Goal: Information Seeking & Learning: Learn about a topic

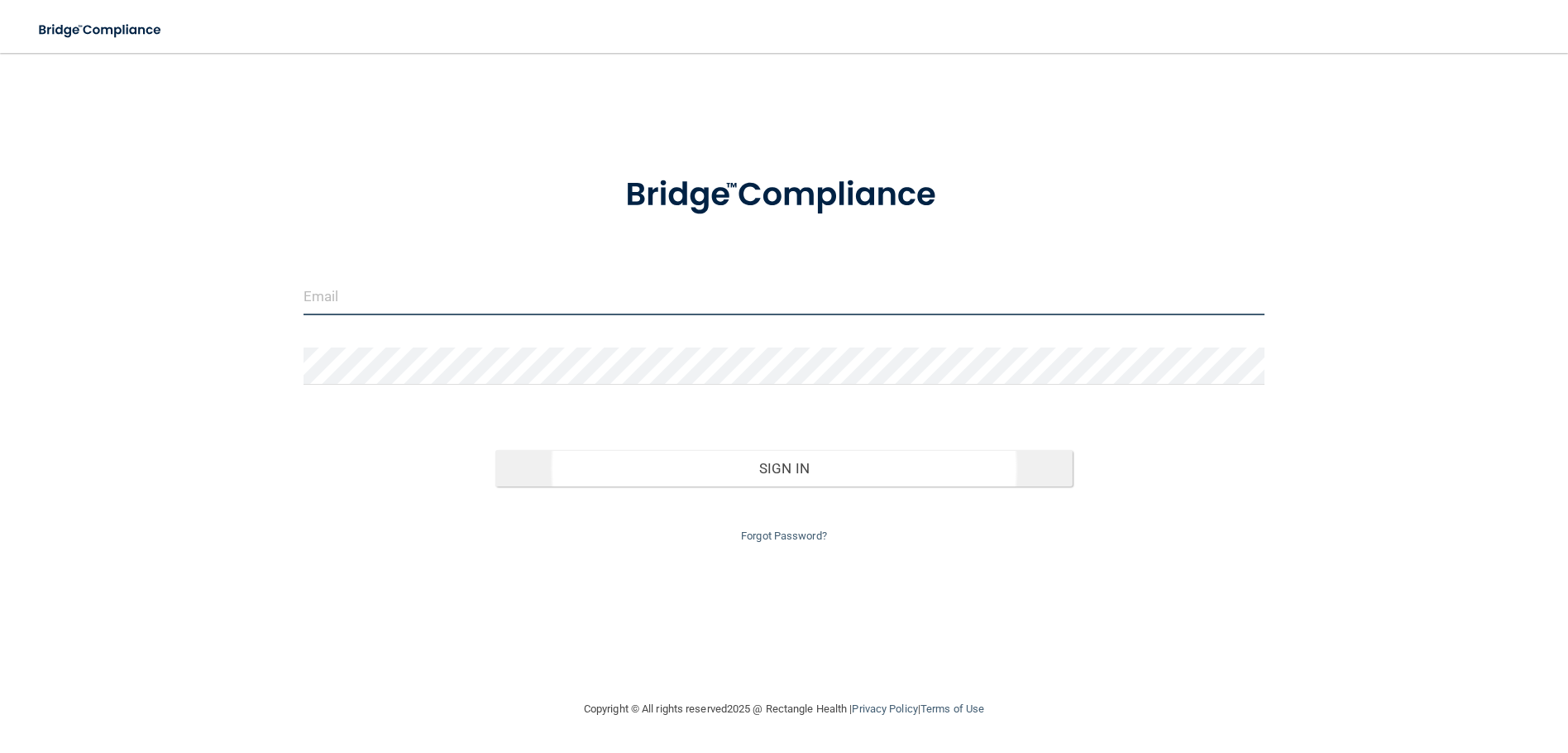
type input "[EMAIL_ADDRESS][DOMAIN_NAME]"
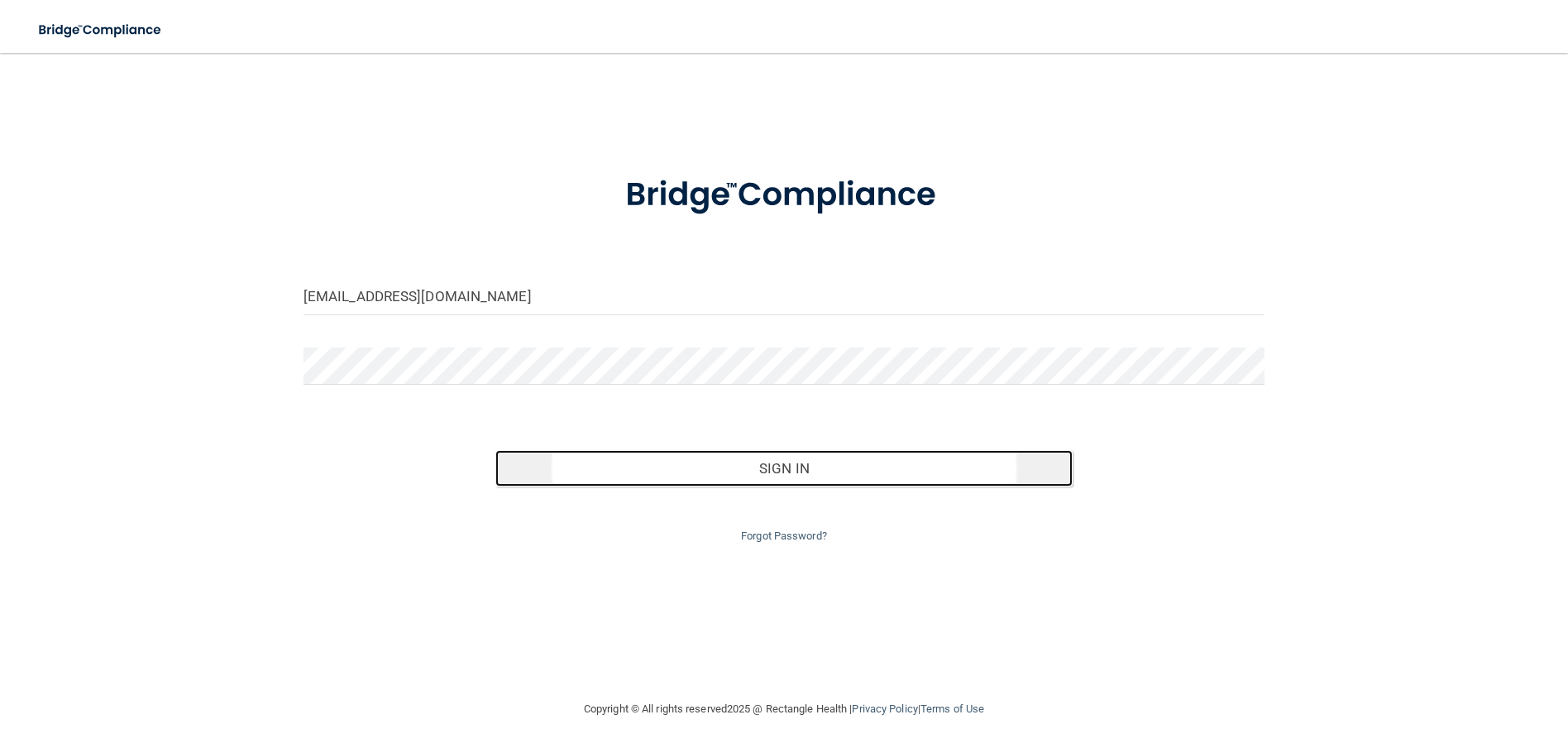
click at [783, 468] on button "Sign In" at bounding box center [784, 468] width 576 height 36
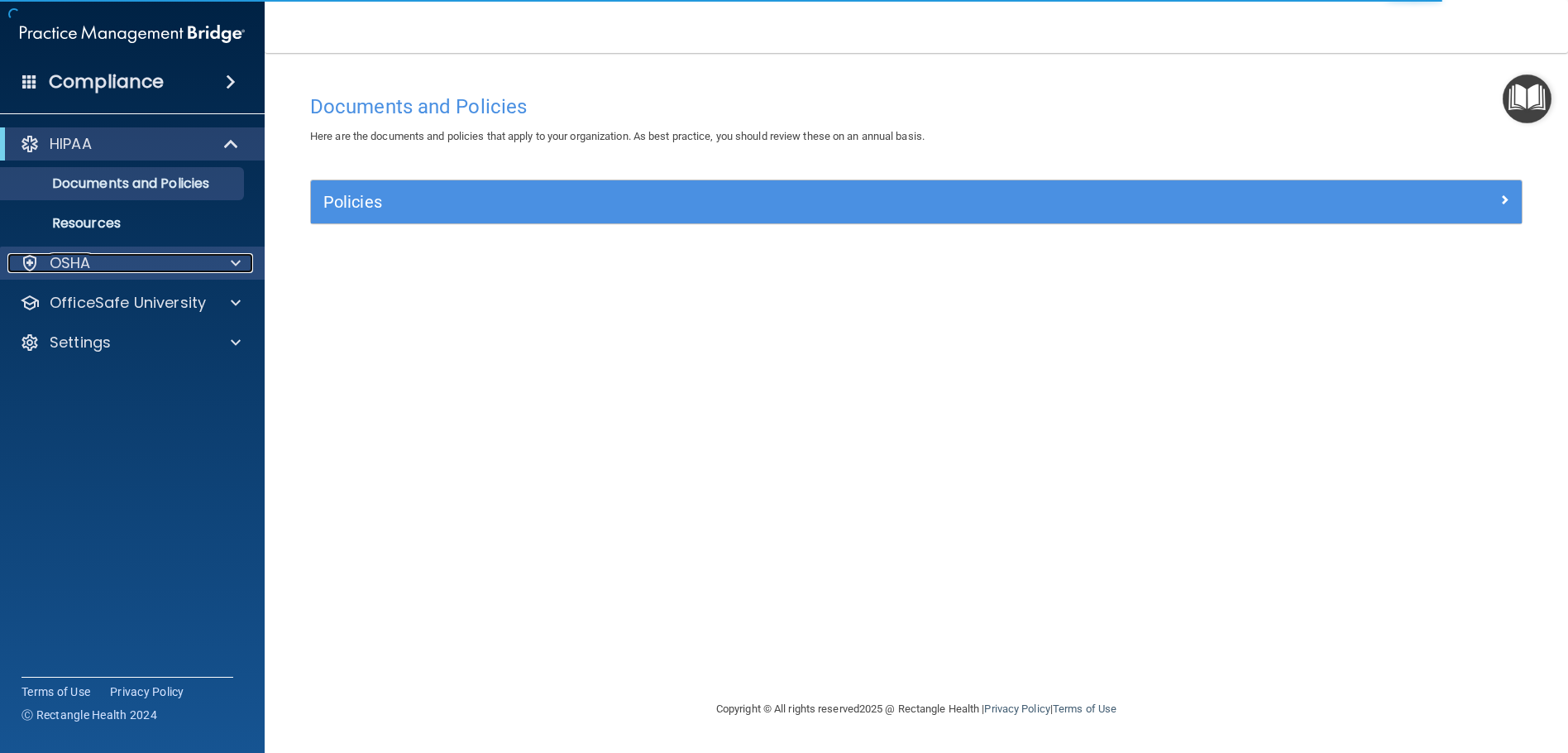
click at [236, 256] on span at bounding box center [235, 262] width 10 height 19
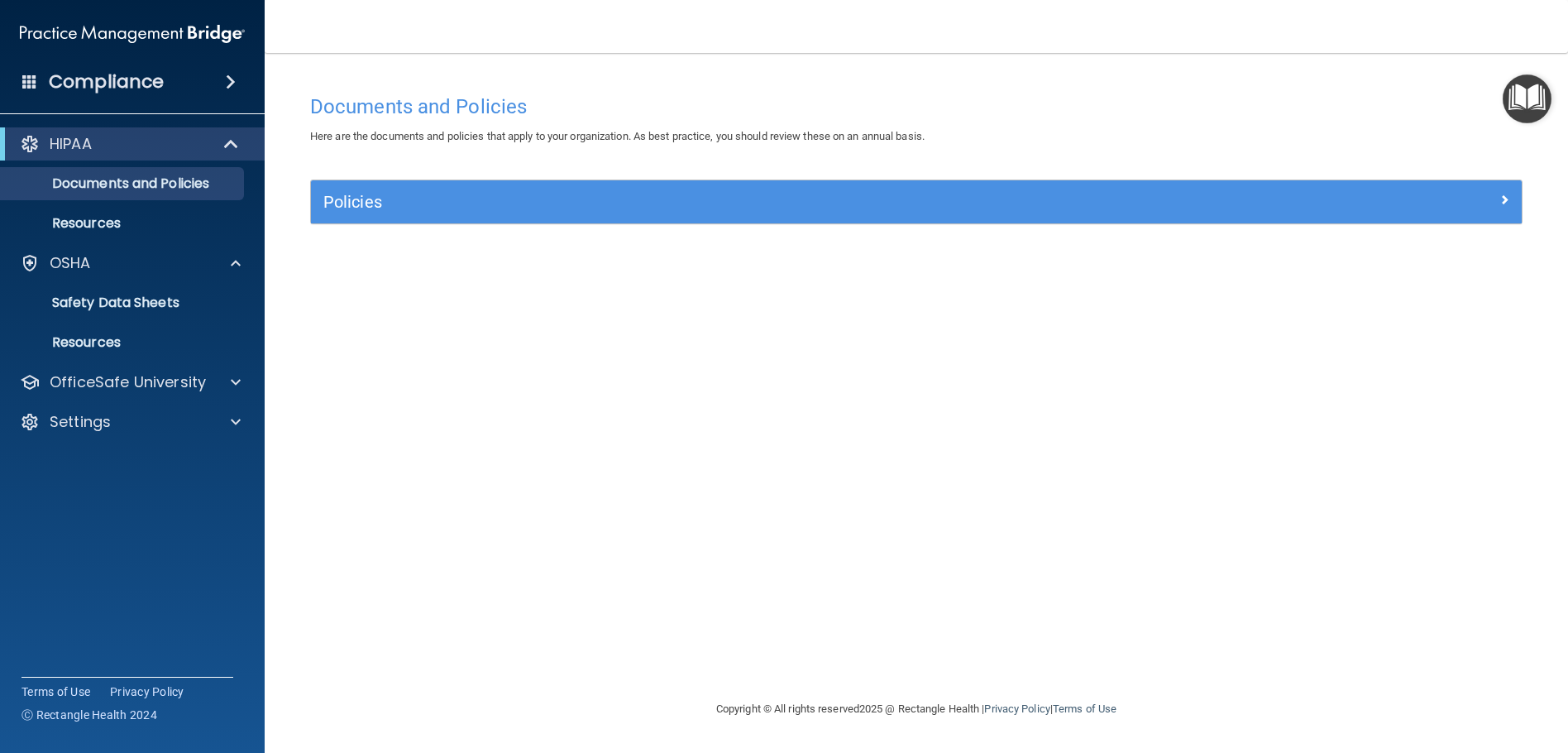
click at [149, 365] on div "HIPAA Documents and Policies Report an Incident Business Associates Emergency P…" at bounding box center [133, 286] width 265 height 331
click at [159, 378] on p "OfficeSafe University" at bounding box center [127, 382] width 156 height 19
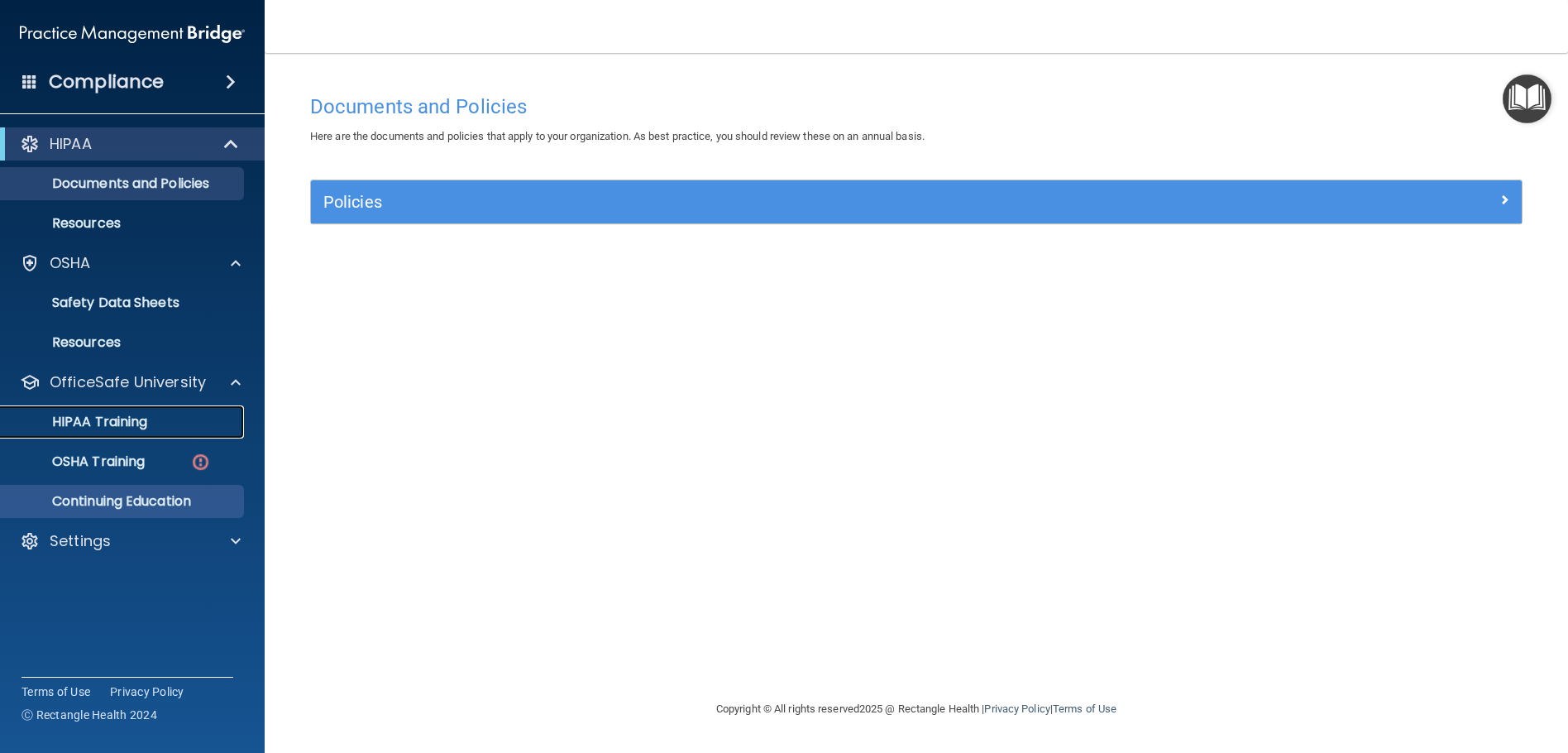
drag, startPoint x: 158, startPoint y: 418, endPoint x: 161, endPoint y: 431, distance: 13.3
click at [157, 418] on div "HIPAA Training" at bounding box center [123, 422] width 225 height 17
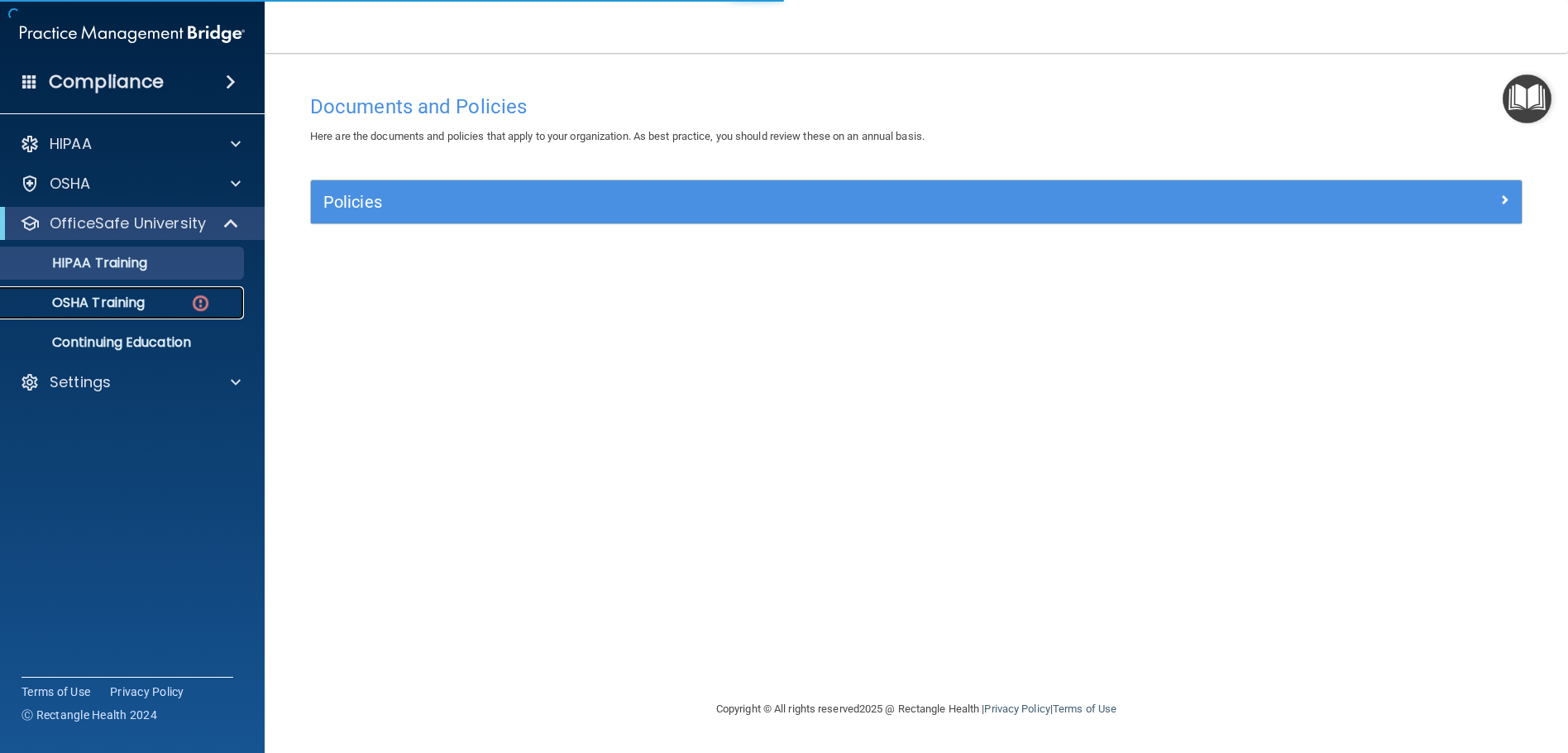
click at [156, 301] on div "OSHA Training" at bounding box center [123, 302] width 225 height 17
